Goal: Complete application form

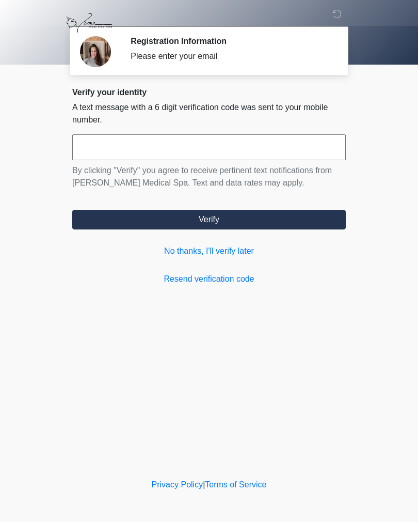
click at [228, 257] on link "No thanks, I'll verify later" at bounding box center [209, 251] width 274 height 12
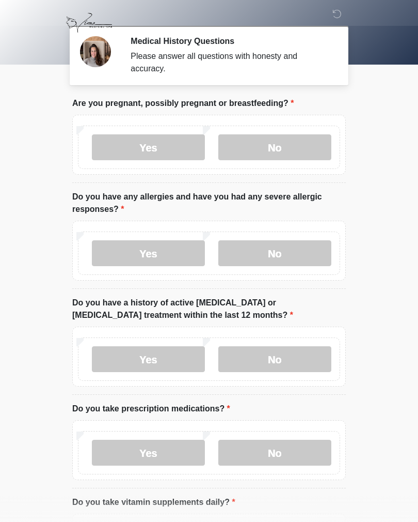
click at [273, 138] on label "No" at bounding box center [275, 147] width 113 height 26
click at [287, 252] on label "No" at bounding box center [275, 253] width 113 height 26
click at [287, 363] on label "No" at bounding box center [275, 359] width 113 height 26
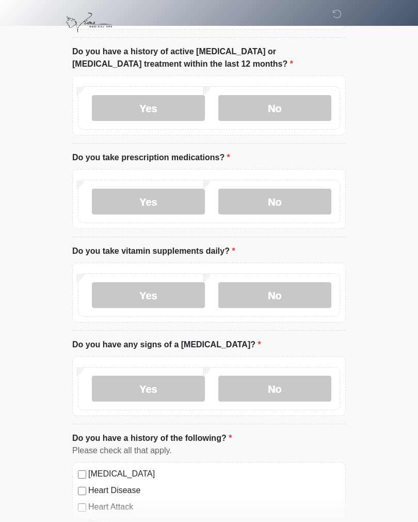
scroll to position [251, 0]
click at [289, 289] on label "No" at bounding box center [275, 295] width 113 height 26
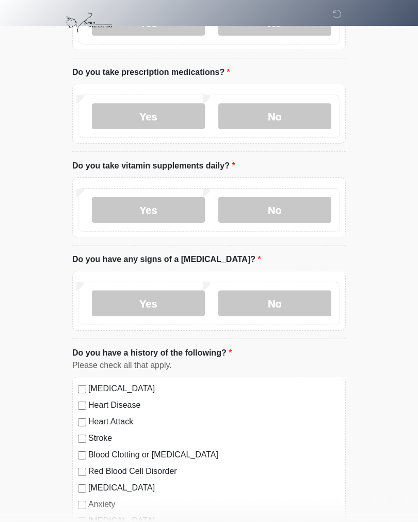
scroll to position [346, 0]
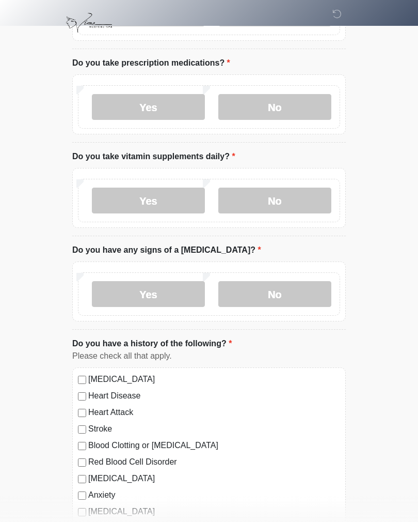
click at [298, 284] on label "No" at bounding box center [275, 294] width 113 height 26
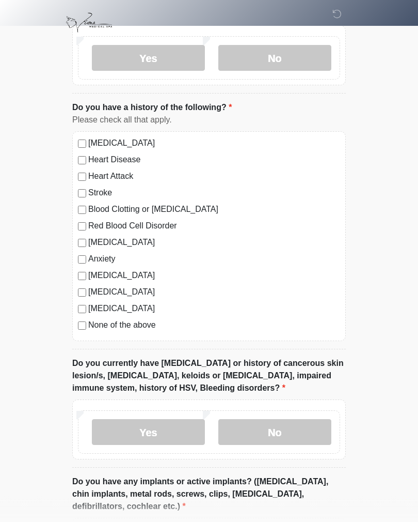
scroll to position [582, 0]
click at [284, 423] on label "No" at bounding box center [275, 432] width 113 height 26
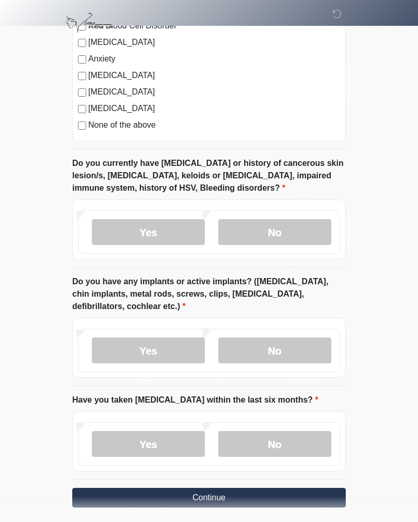
scroll to position [804, 0]
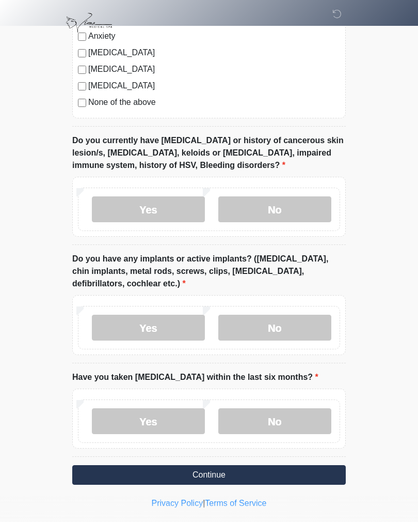
click at [291, 326] on label "No" at bounding box center [275, 328] width 113 height 26
click at [291, 417] on label "No" at bounding box center [275, 421] width 113 height 26
click at [241, 472] on button "Continue" at bounding box center [209, 475] width 274 height 20
click at [236, 469] on button "Continue" at bounding box center [209, 475] width 274 height 20
click at [225, 468] on button "Continue" at bounding box center [209, 475] width 274 height 20
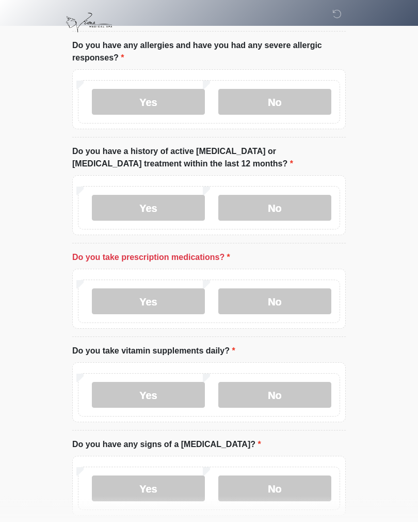
scroll to position [151, 0]
click at [280, 309] on label "No" at bounding box center [275, 301] width 113 height 26
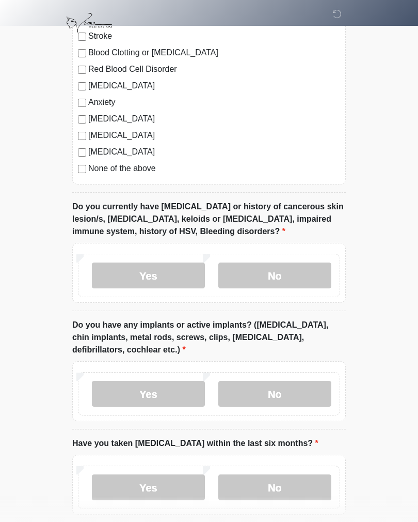
scroll to position [804, 0]
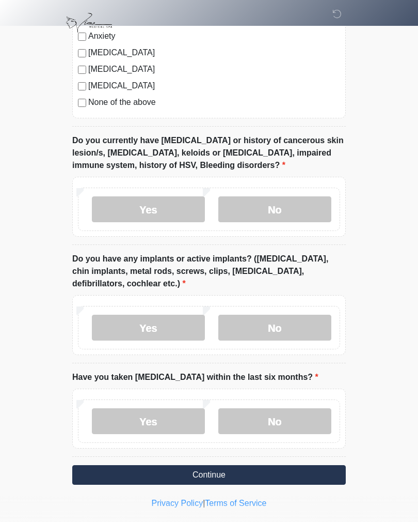
click at [241, 471] on button "Continue" at bounding box center [209, 475] width 274 height 20
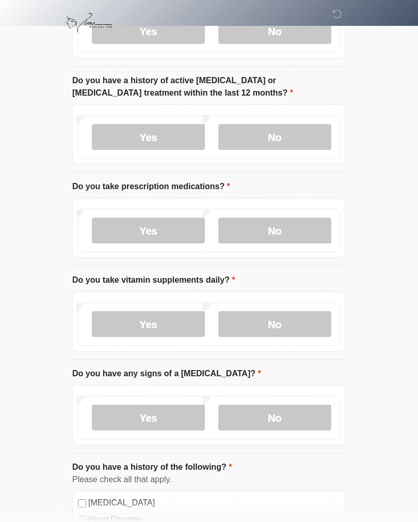
scroll to position [0, 0]
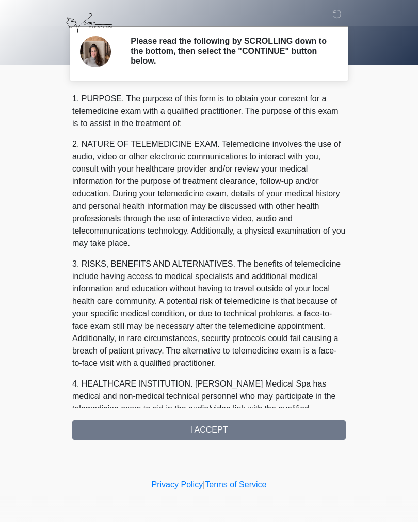
click at [222, 428] on div "1. PURPOSE. The purpose of this form is to obtain your consent for a telemedici…" at bounding box center [209, 265] width 274 height 347
click at [228, 433] on div "1. PURPOSE. The purpose of this form is to obtain your consent for a telemedici…" at bounding box center [209, 265] width 274 height 347
click at [217, 424] on div "1. PURPOSE. The purpose of this form is to obtain your consent for a telemedici…" at bounding box center [209, 265] width 274 height 347
click at [217, 423] on div "1. PURPOSE. The purpose of this form is to obtain your consent for a telemedici…" at bounding box center [209, 265] width 274 height 347
click at [214, 428] on div "1. PURPOSE. The purpose of this form is to obtain your consent for a telemedici…" at bounding box center [209, 265] width 274 height 347
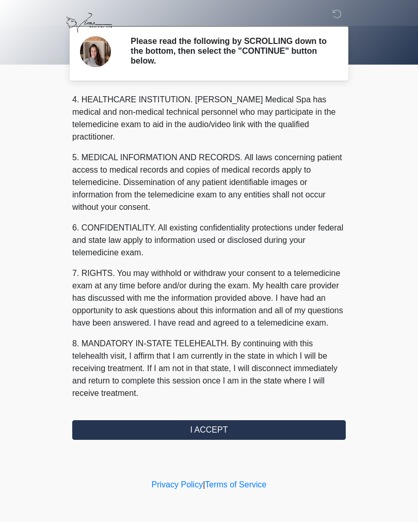
scroll to position [284, 0]
click at [221, 426] on button "I ACCEPT" at bounding box center [209, 430] width 274 height 20
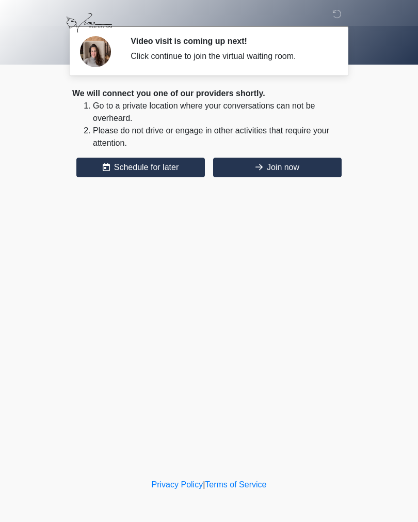
click at [287, 167] on button "Join now" at bounding box center [277, 168] width 129 height 20
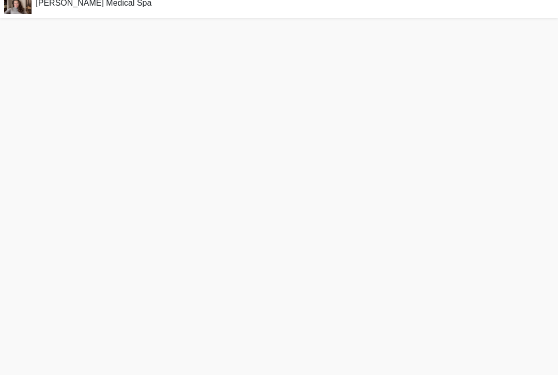
scroll to position [3, 0]
